Goal: Transaction & Acquisition: Purchase product/service

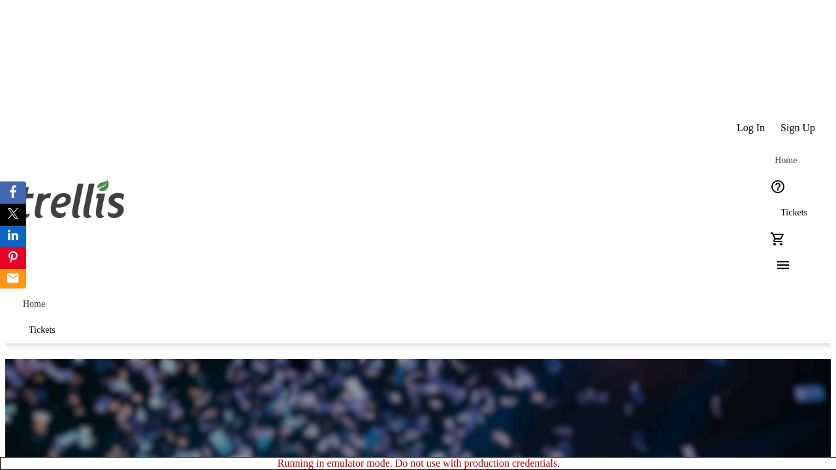
click at [781, 208] on span "Tickets" at bounding box center [794, 213] width 27 height 10
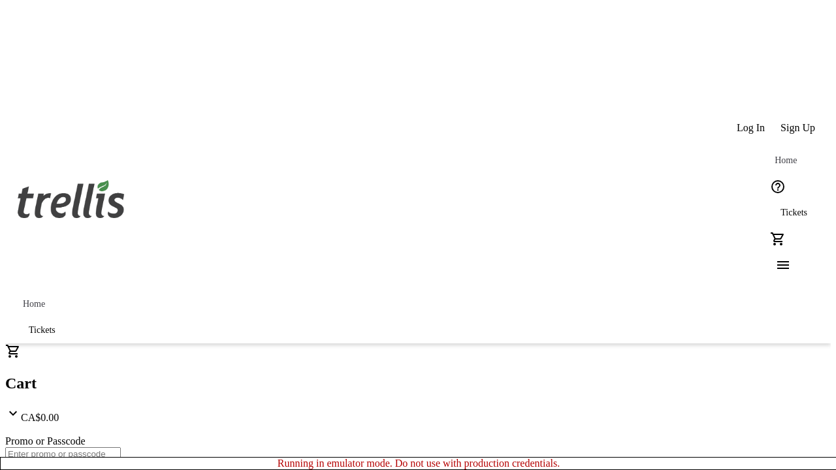
type input "1"
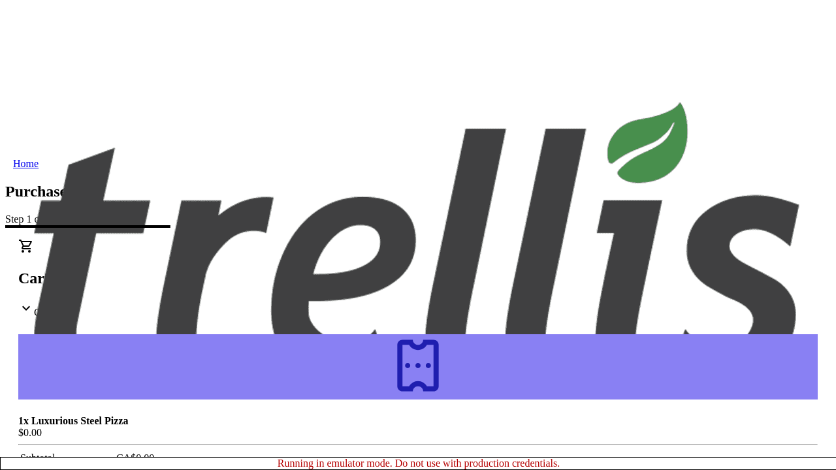
type input "[EMAIL_ADDRESS][DOMAIN_NAME]"
type input "[PERSON_NAME]"
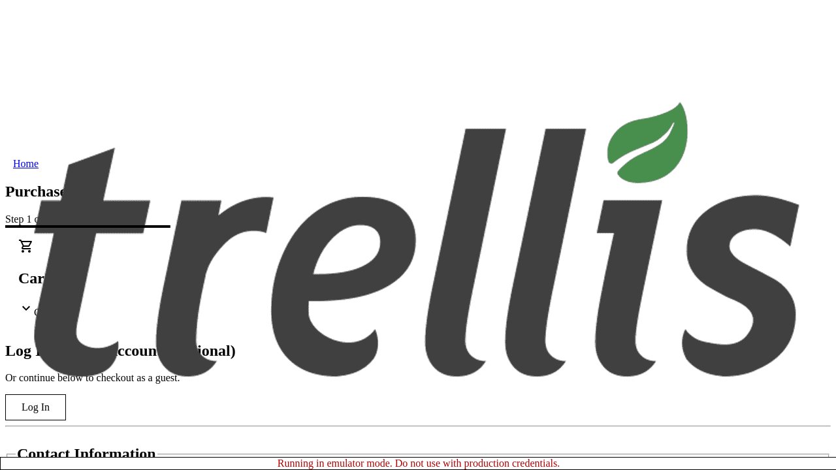
type input "[PERSON_NAME]"
